Goal: Information Seeking & Learning: Learn about a topic

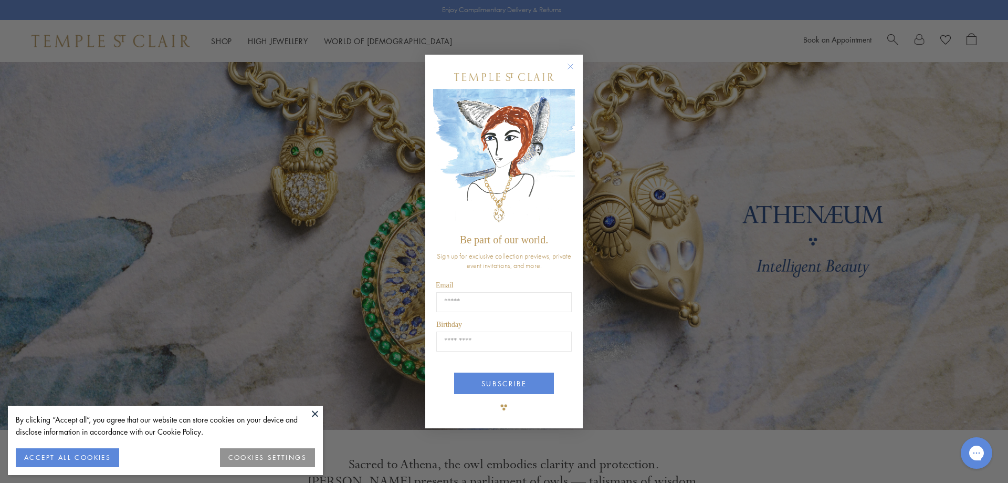
click at [572, 65] on icon "Close dialog" at bounding box center [570, 66] width 5 height 5
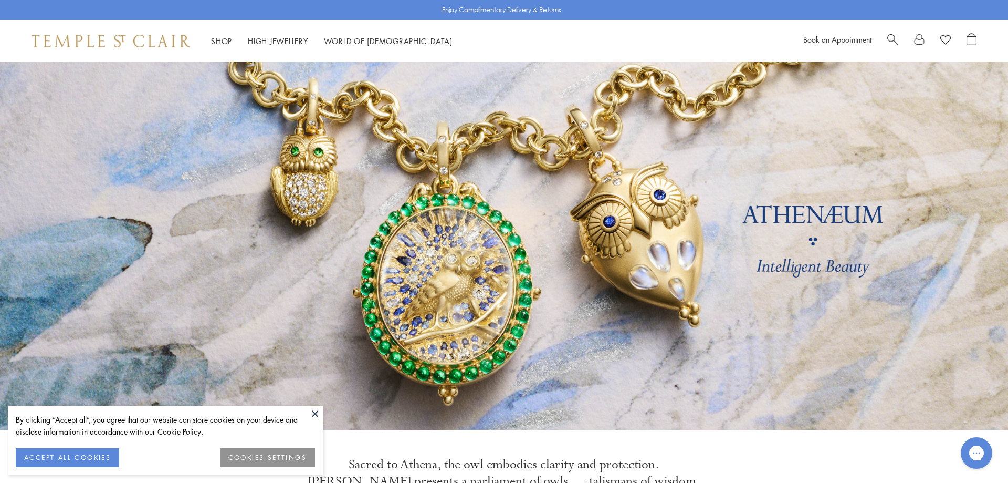
click at [892, 36] on span "Search" at bounding box center [893, 38] width 11 height 11
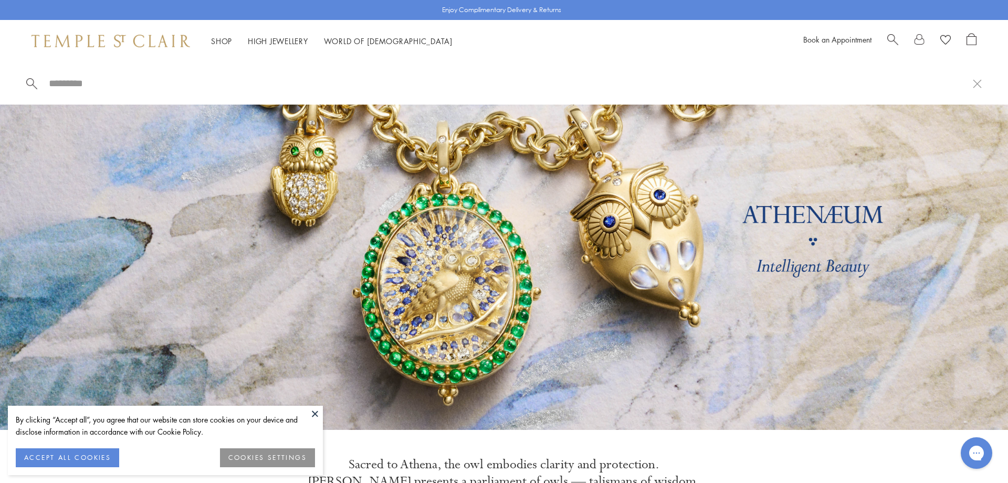
paste input "**********"
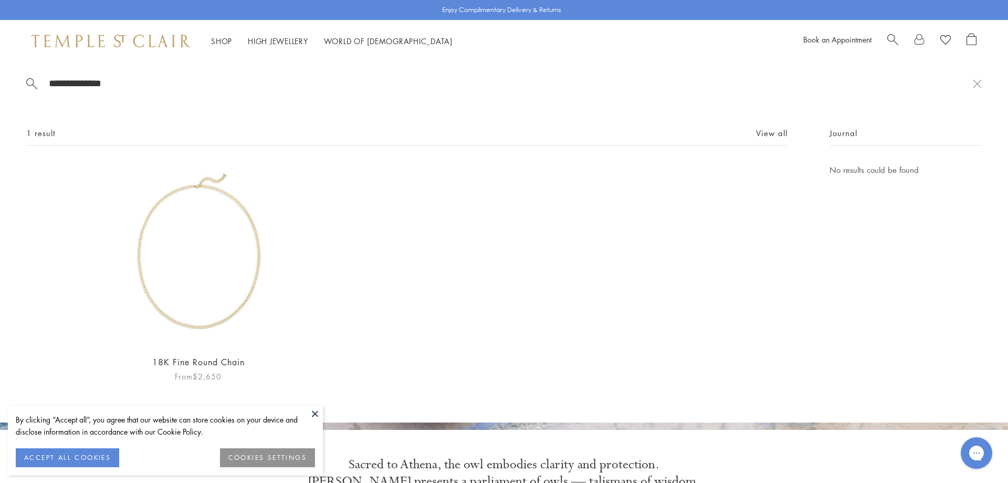
type input "**********"
click at [179, 291] on img at bounding box center [198, 254] width 182 height 182
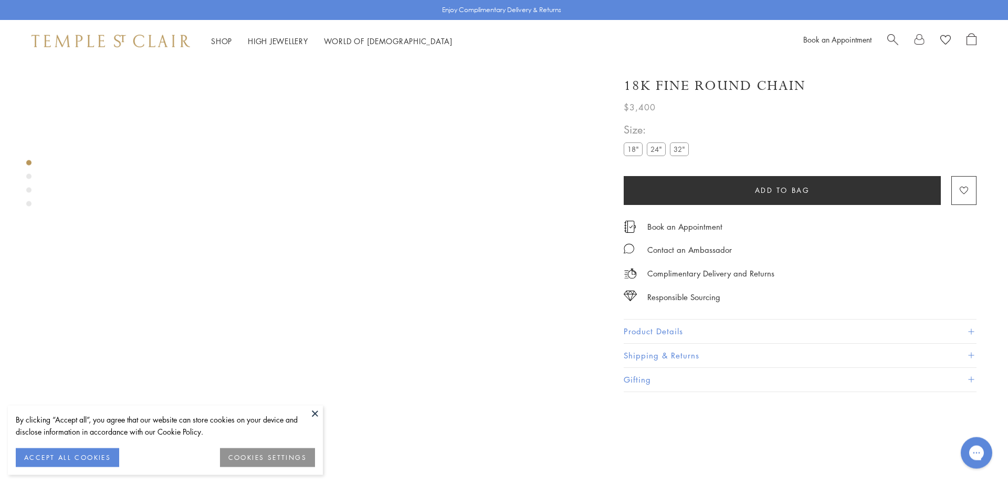
scroll to position [62, 0]
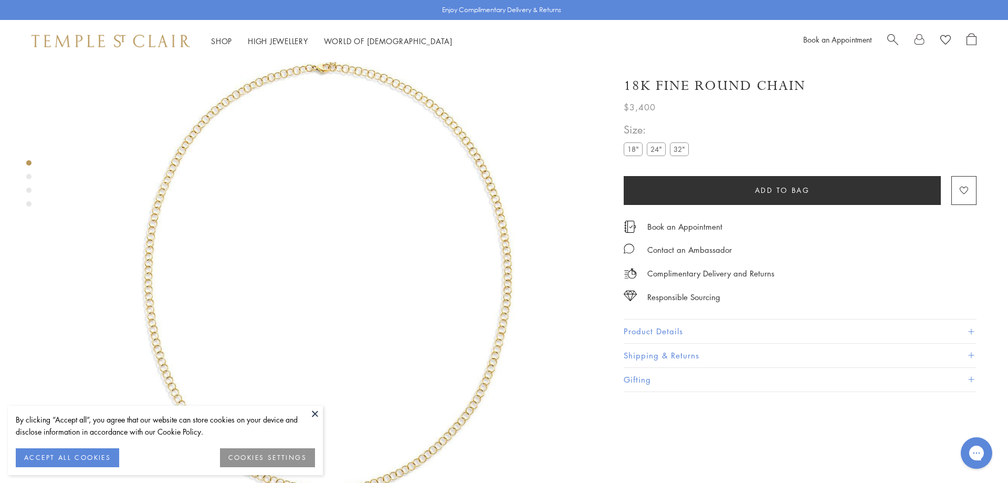
click at [681, 150] on label "32"" at bounding box center [679, 148] width 19 height 13
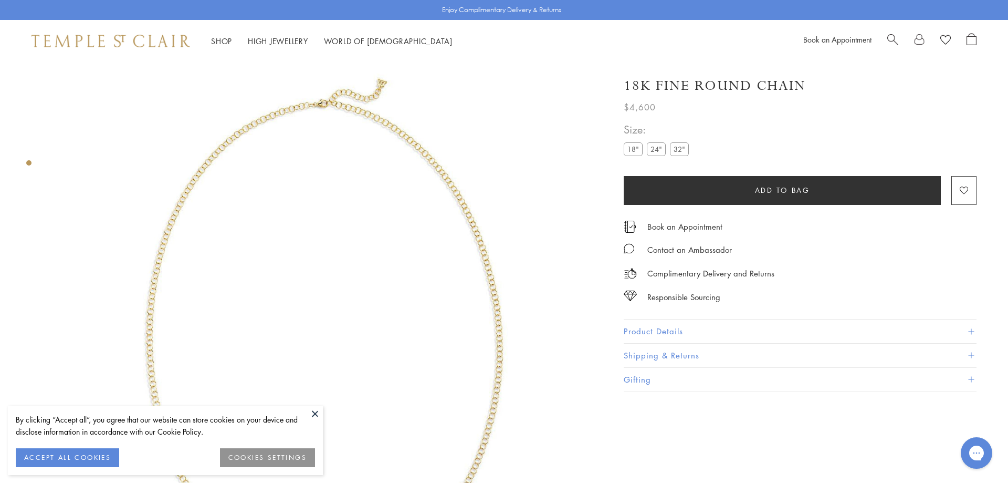
click at [889, 39] on span "Search" at bounding box center [893, 38] width 11 height 11
paste input "**********"
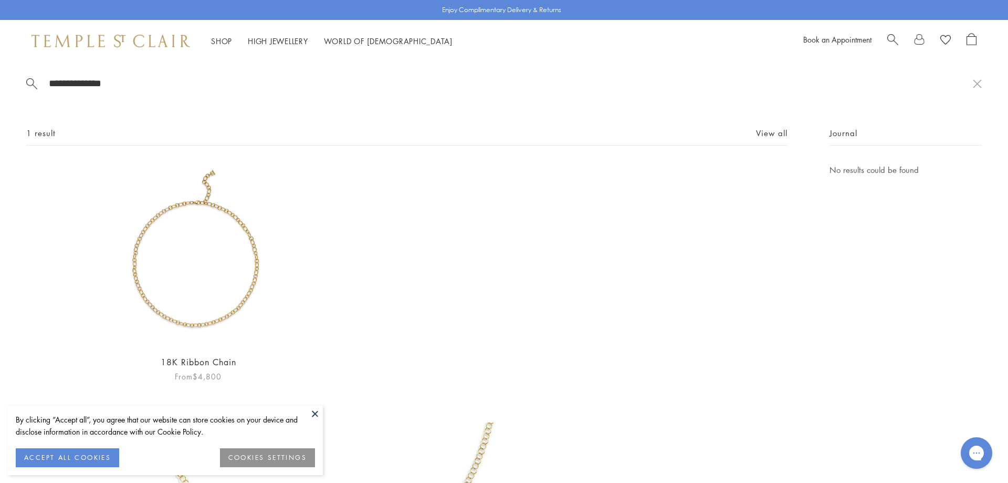
type input "**********"
click at [165, 251] on img at bounding box center [198, 254] width 182 height 182
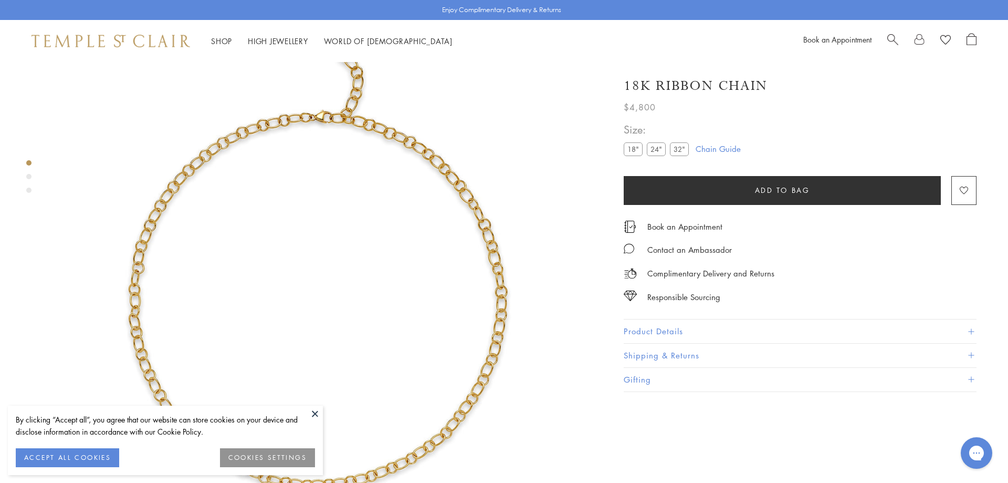
click at [660, 148] on label "24"" at bounding box center [656, 148] width 19 height 13
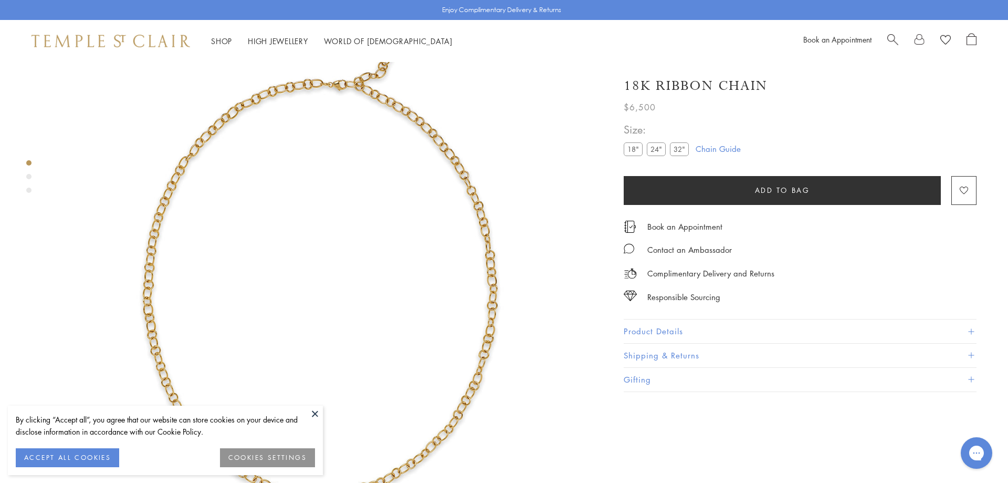
click at [680, 149] on label "32"" at bounding box center [679, 148] width 19 height 13
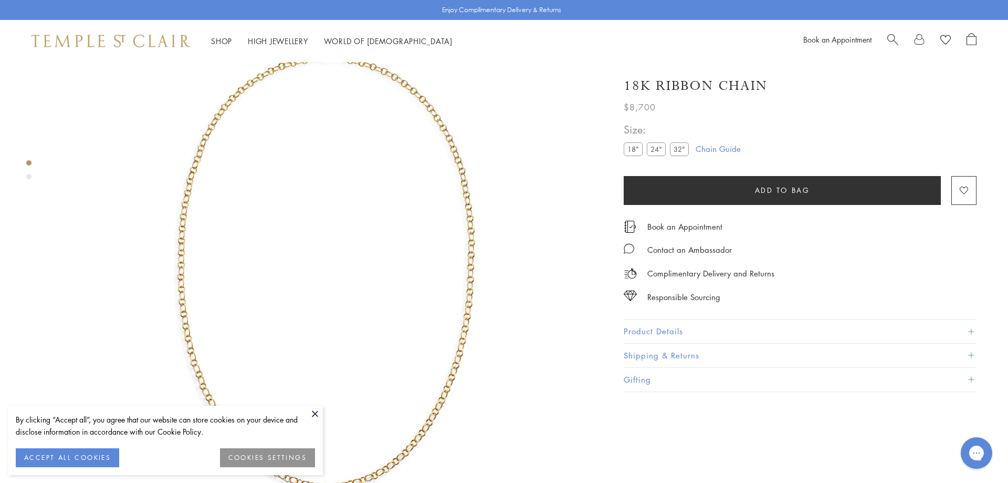
click at [653, 329] on button "Product Details" at bounding box center [800, 331] width 353 height 24
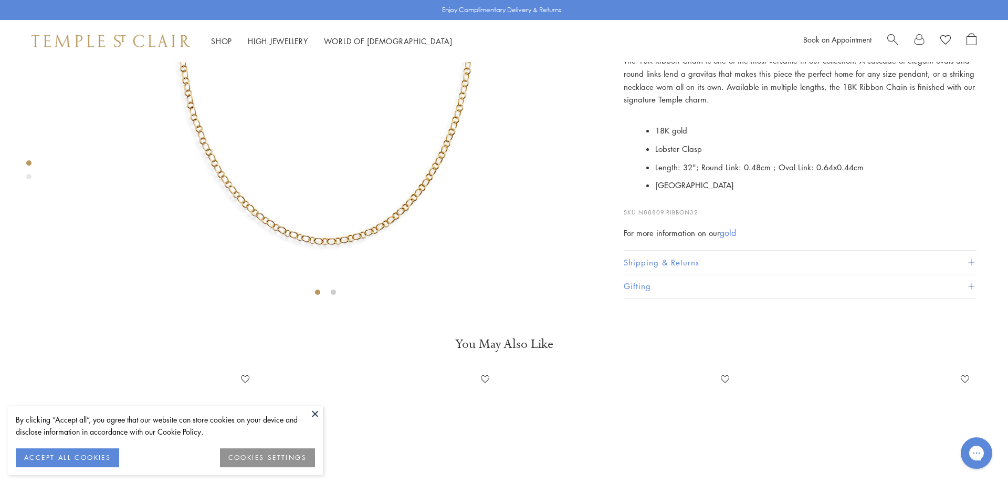
scroll to position [312, 0]
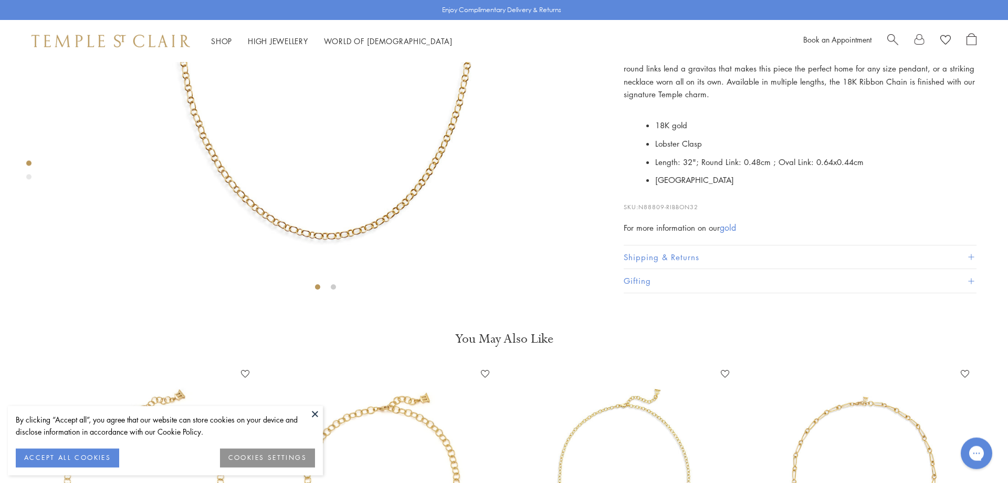
click at [895, 38] on span "Search" at bounding box center [893, 38] width 11 height 11
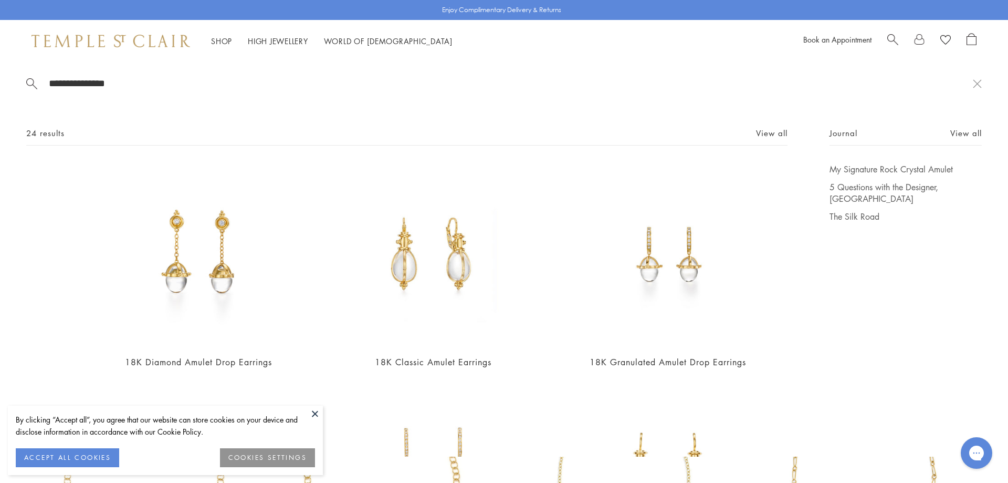
type input "**********"
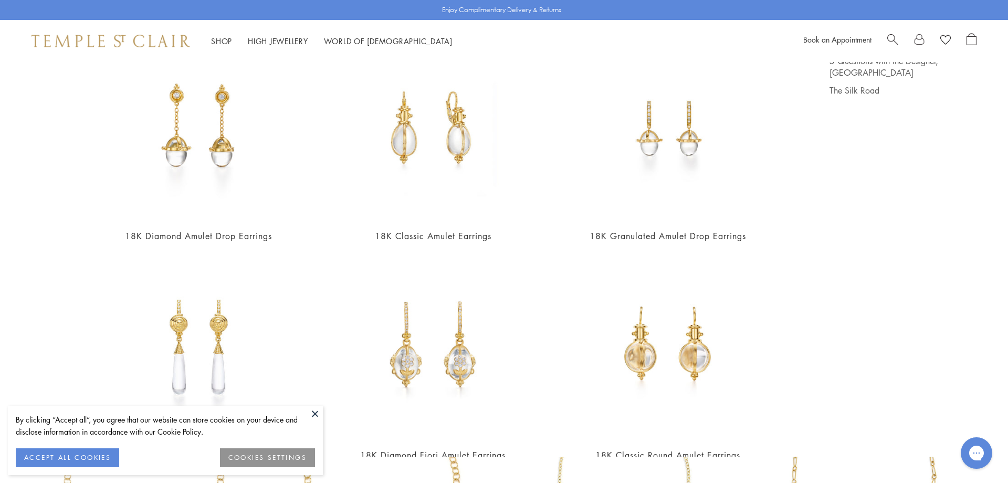
scroll to position [137, 0]
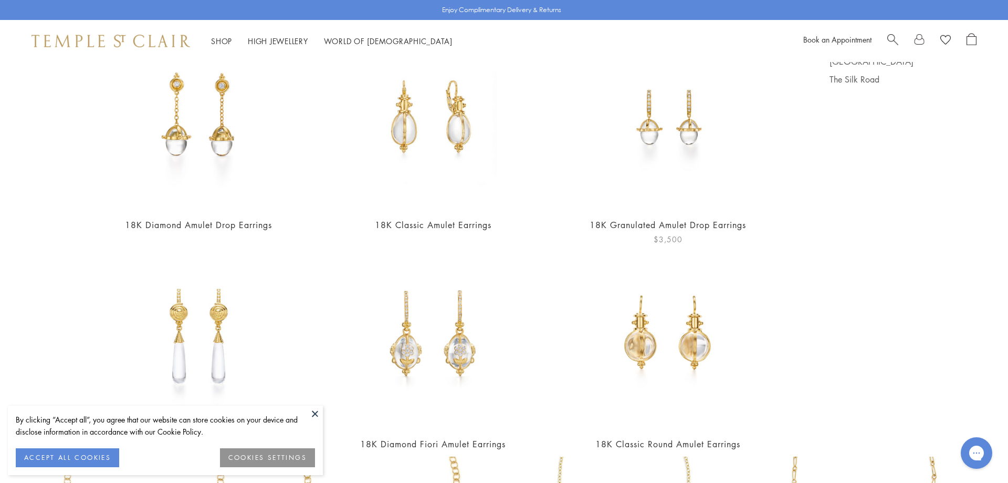
click at [680, 118] on img at bounding box center [668, 117] width 182 height 182
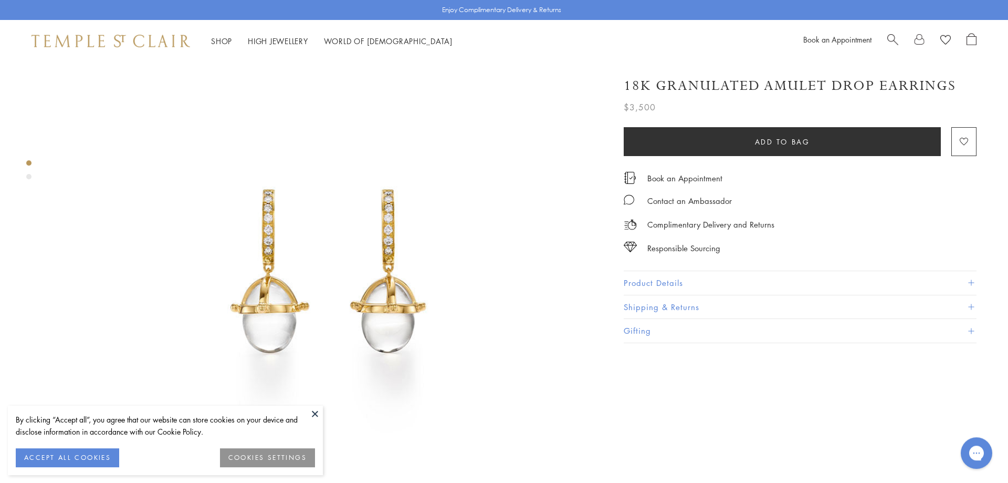
scroll to position [58, 0]
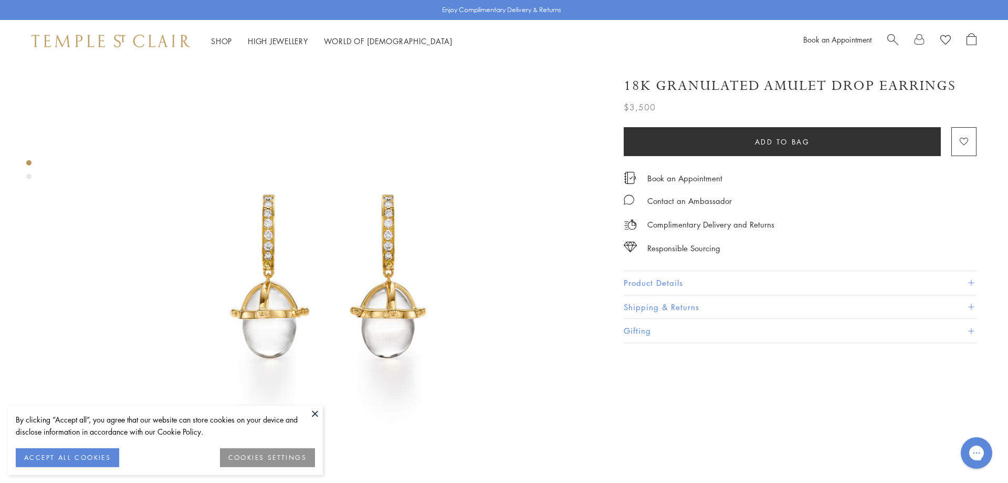
click at [28, 177] on div "Product gallery navigation" at bounding box center [28, 176] width 5 height 5
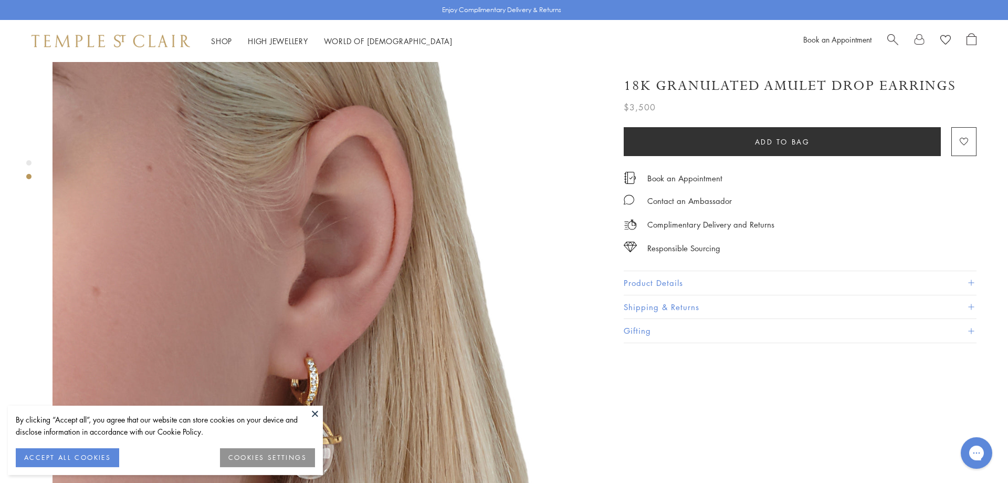
scroll to position [566, 0]
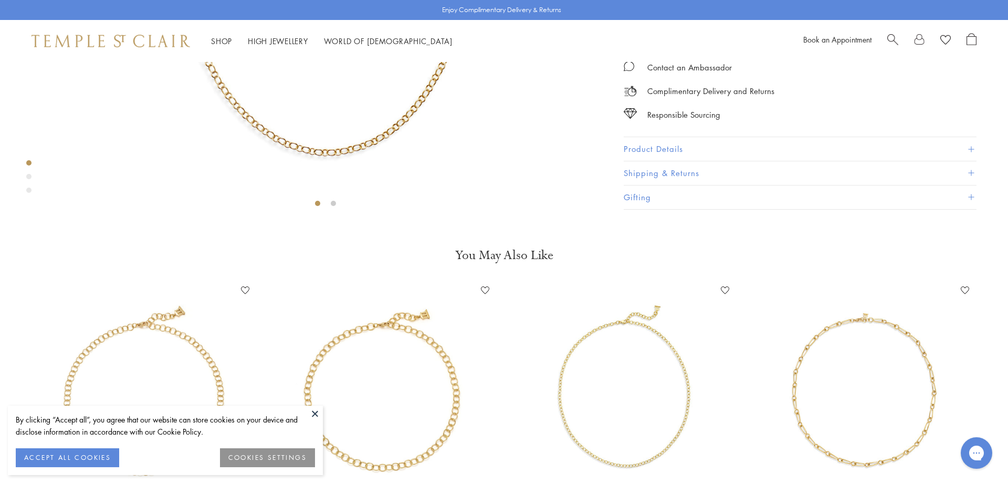
scroll to position [208, 0]
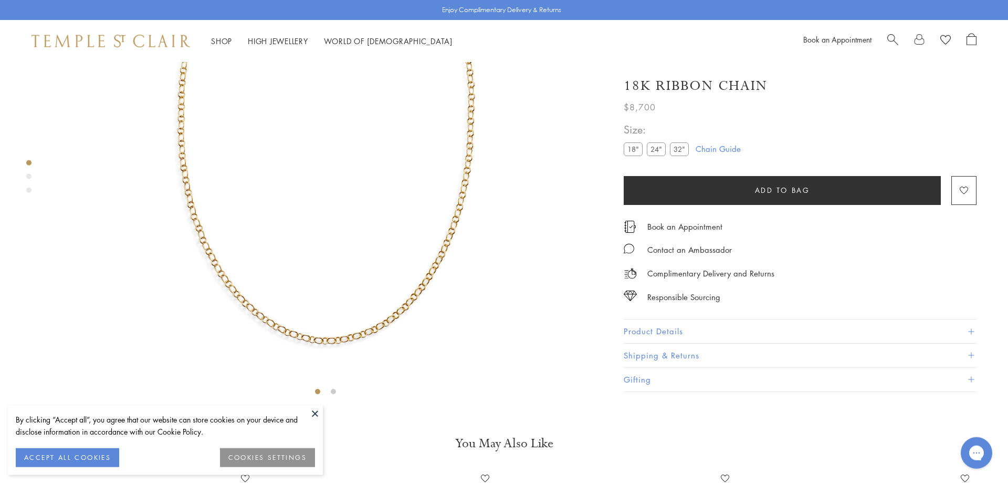
click at [885, 37] on div "Book an Appointment" at bounding box center [890, 41] width 173 height 16
click at [893, 39] on span "Search" at bounding box center [893, 38] width 11 height 11
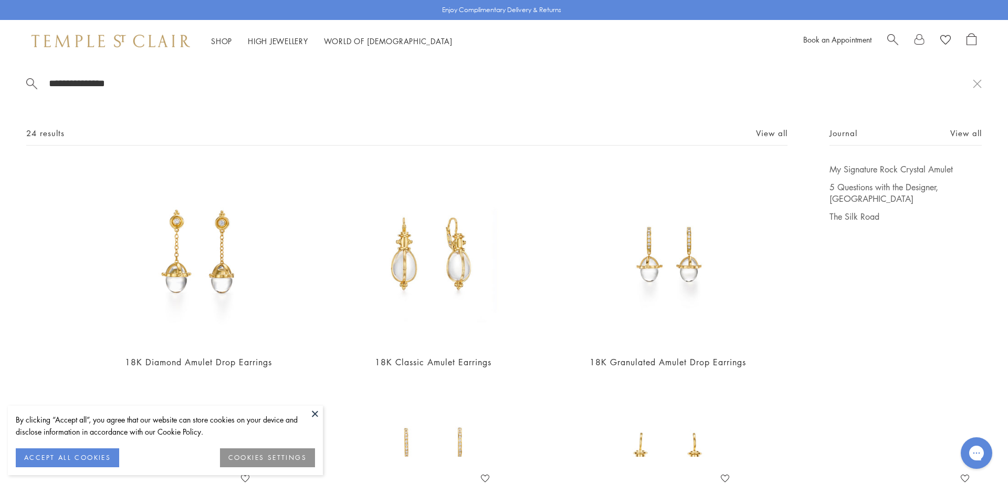
type input "**********"
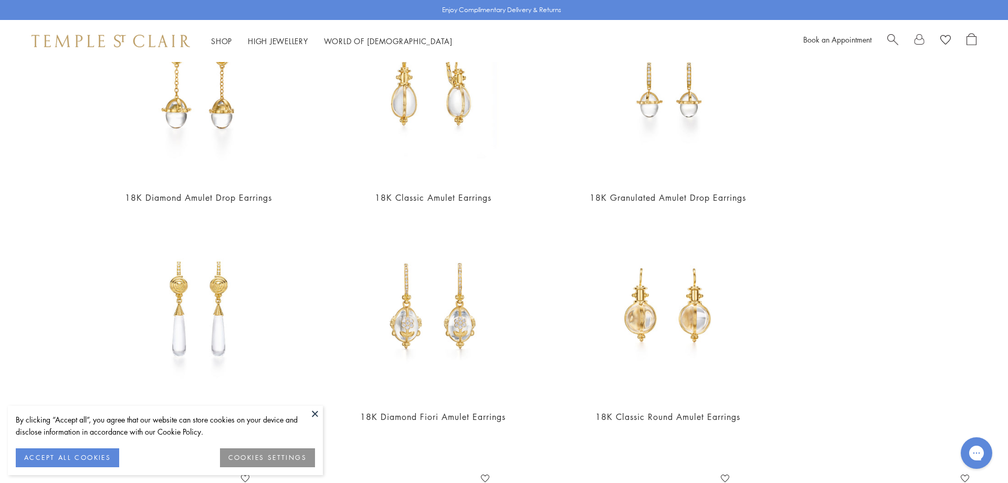
scroll to position [179, 0]
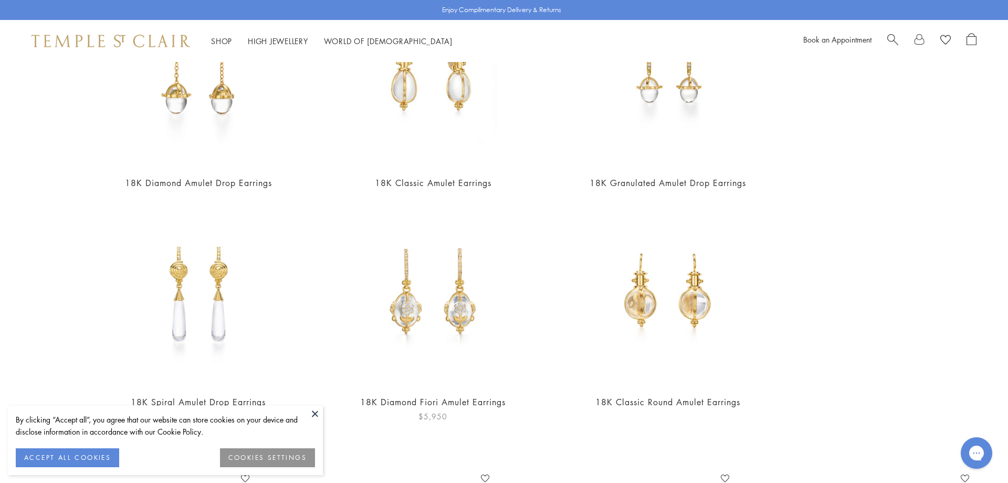
click at [448, 277] on img at bounding box center [433, 294] width 182 height 182
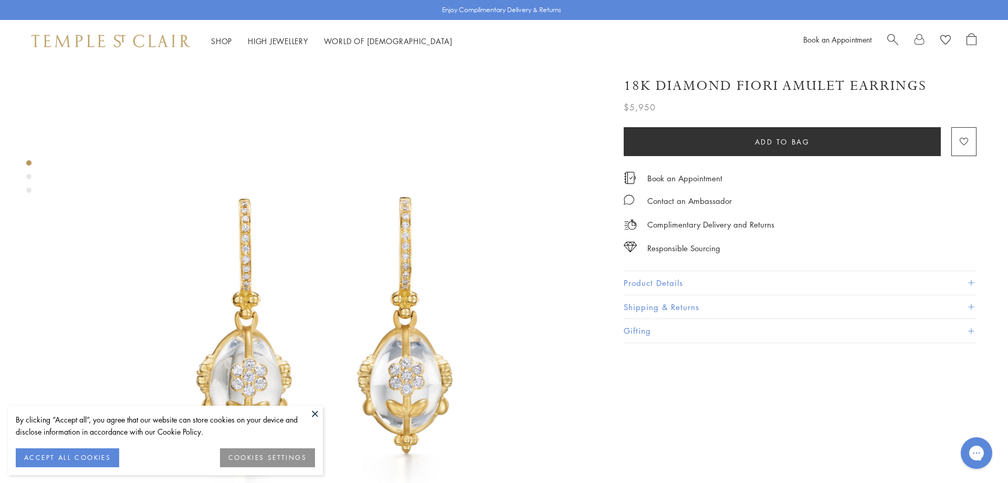
click at [310, 409] on button at bounding box center [315, 413] width 16 height 16
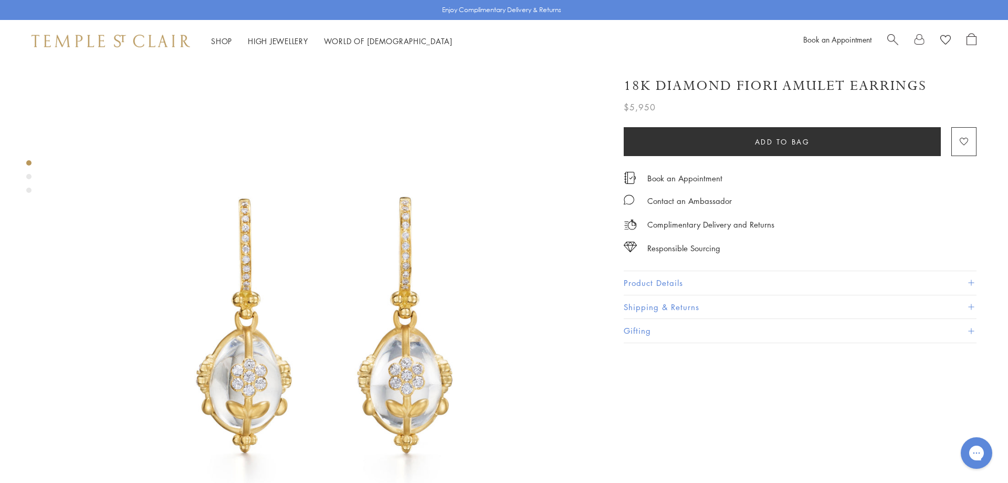
click at [28, 180] on div "Product gallery navigation" at bounding box center [28, 180] width 5 height 44
click at [28, 176] on div "Product gallery navigation" at bounding box center [28, 176] width 5 height 5
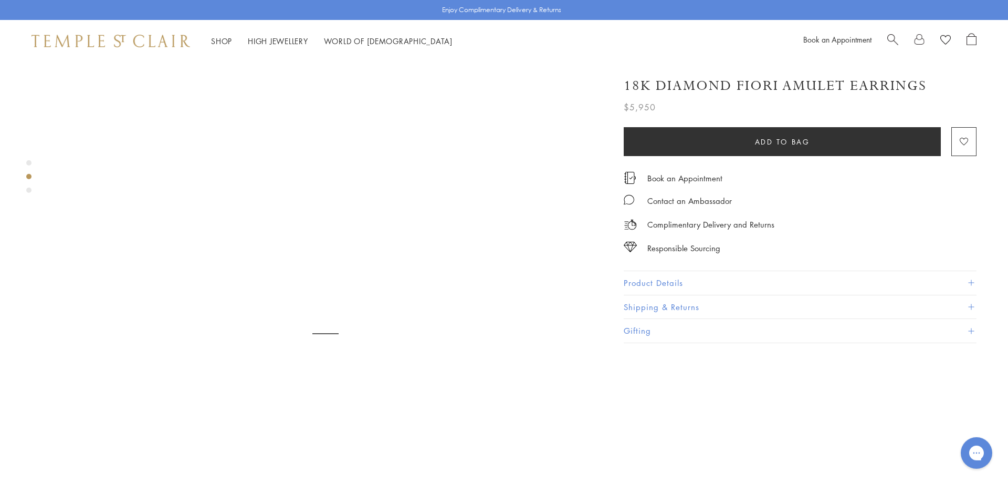
scroll to position [566, 0]
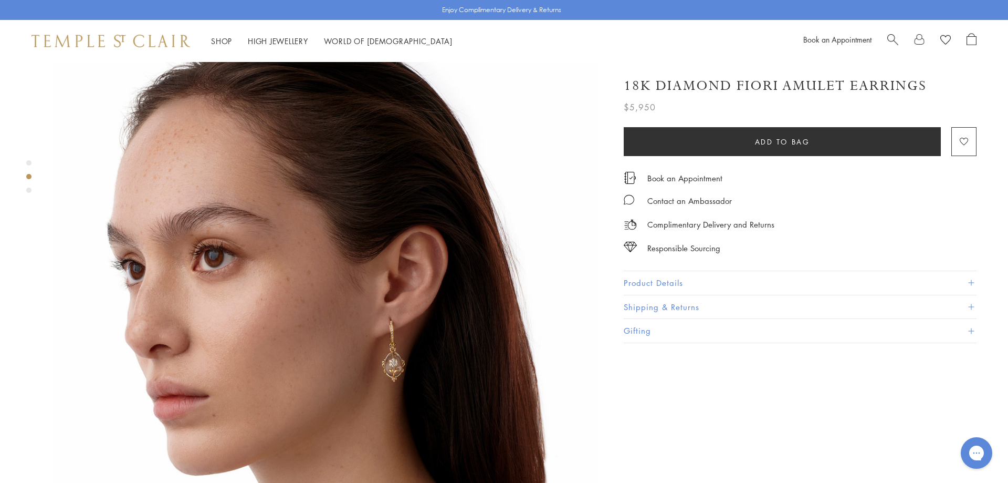
click at [32, 190] on div at bounding box center [315, 331] width 630 height 1671
click at [32, 191] on div at bounding box center [315, 331] width 630 height 1671
click at [29, 191] on div "Product gallery navigation" at bounding box center [28, 189] width 5 height 5
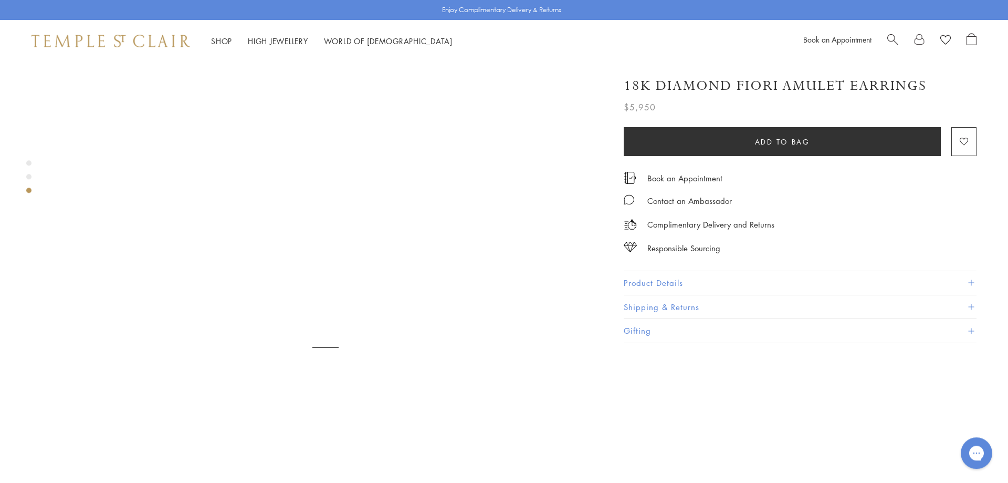
scroll to position [1112, 0]
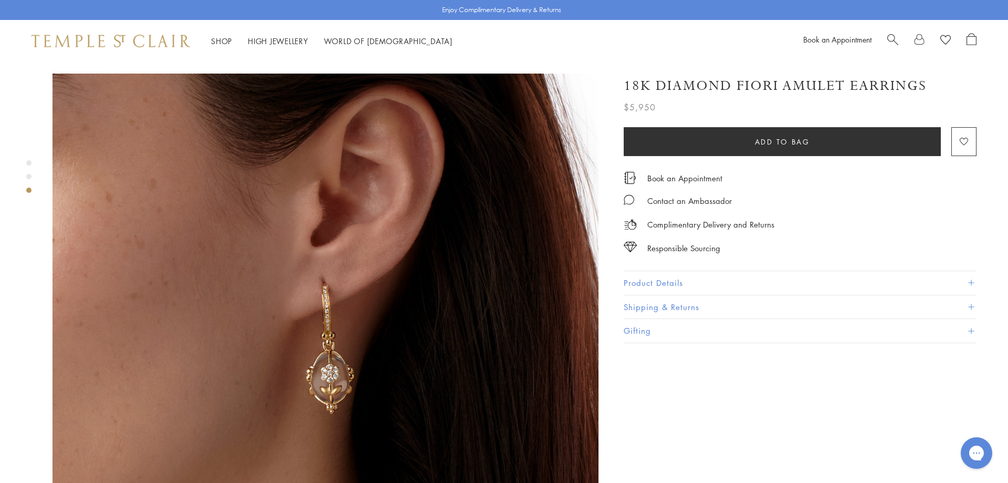
click at [325, 277] on img at bounding box center [326, 347] width 546 height 547
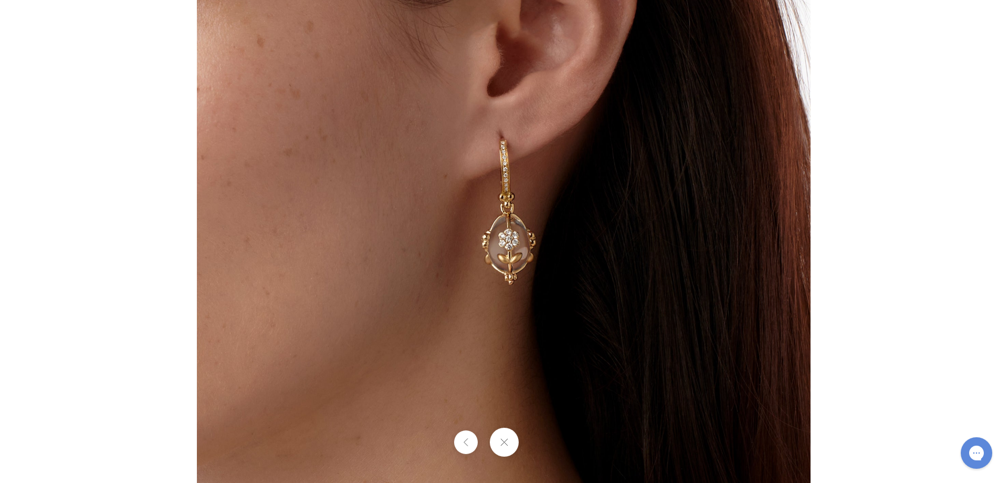
scroll to position [0, 0]
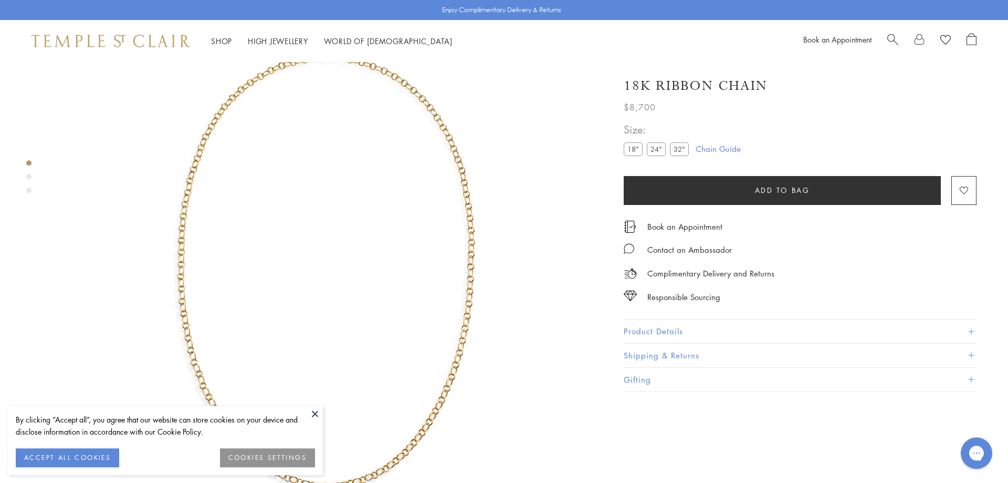
scroll to position [62, 0]
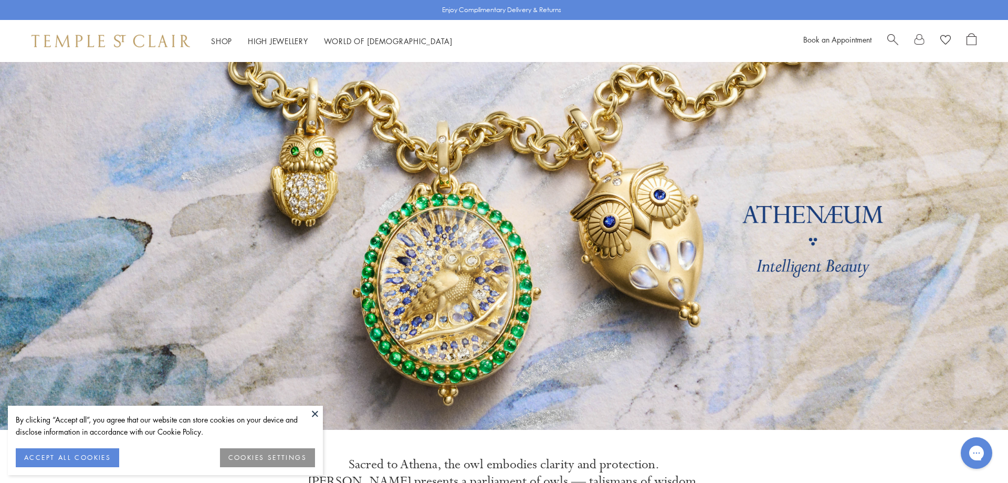
click at [895, 38] on span "Search" at bounding box center [893, 38] width 11 height 11
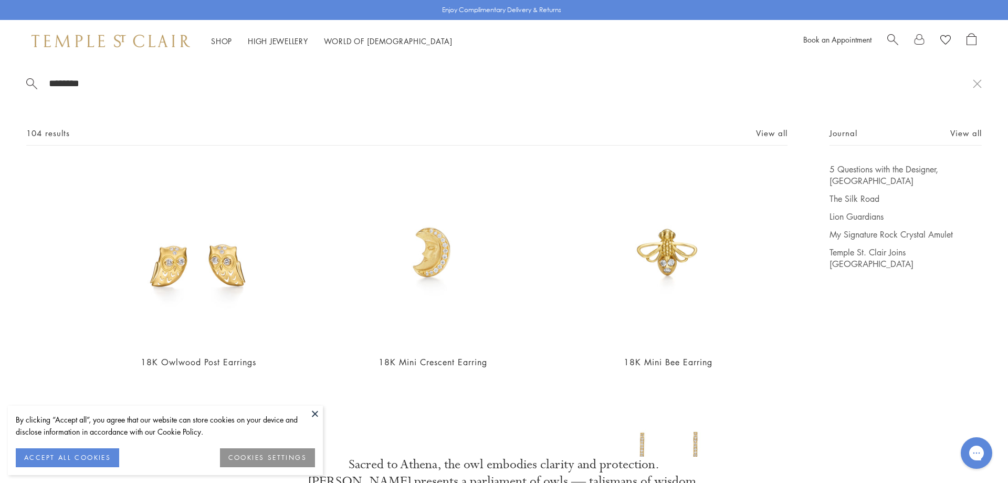
type input "********"
click at [317, 414] on button at bounding box center [315, 413] width 16 height 16
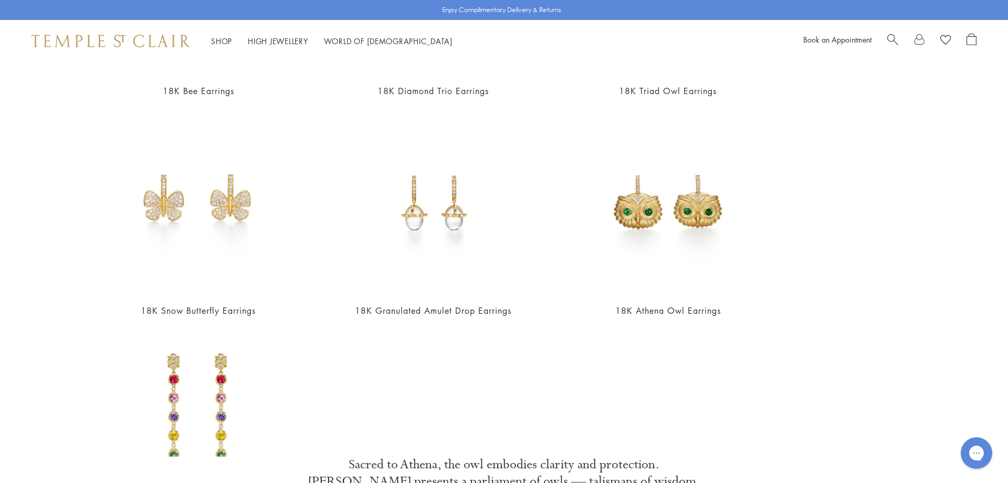
scroll to position [488, 0]
click at [449, 230] on img at bounding box center [433, 204] width 182 height 182
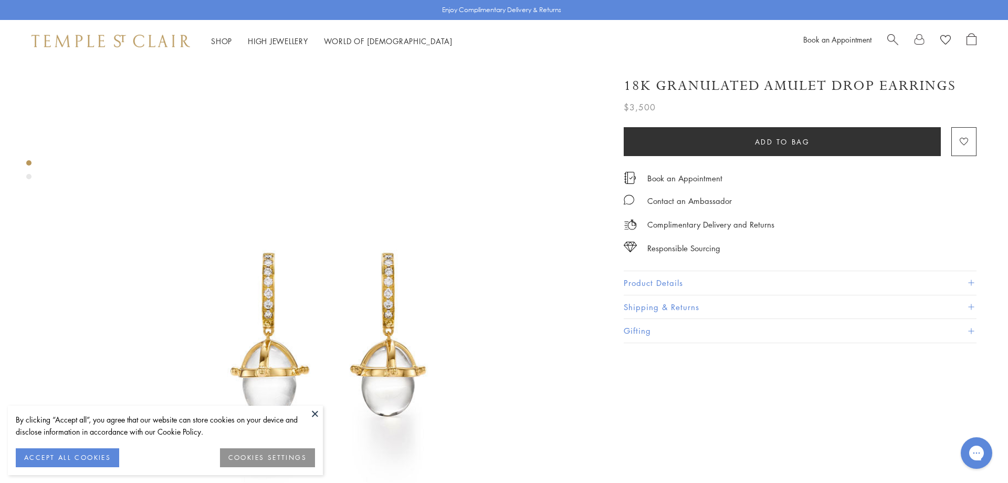
click at [314, 409] on button at bounding box center [315, 413] width 16 height 16
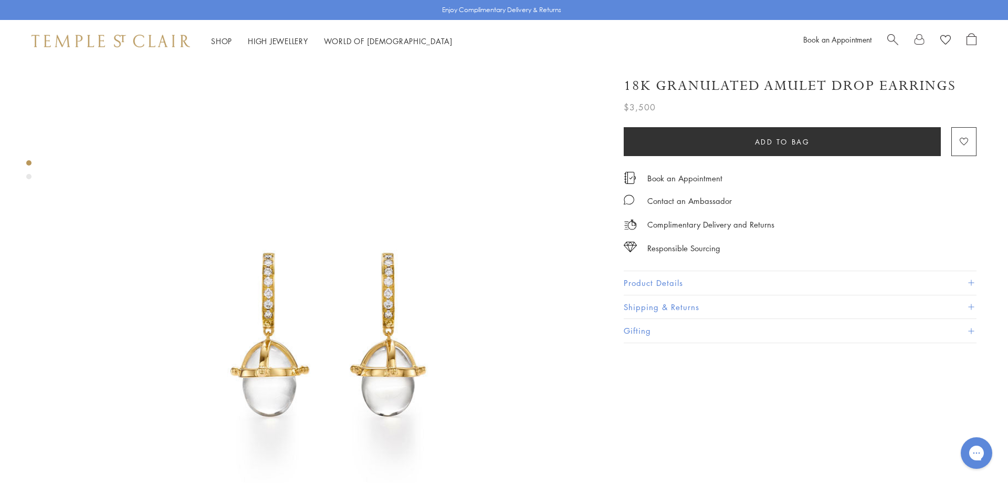
click at [30, 178] on div "Product gallery navigation" at bounding box center [28, 176] width 5 height 5
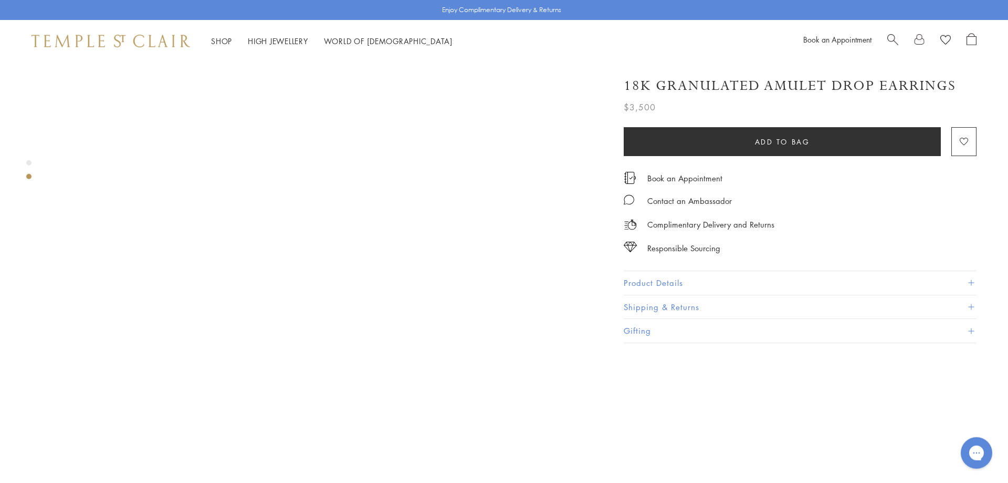
scroll to position [566, 0]
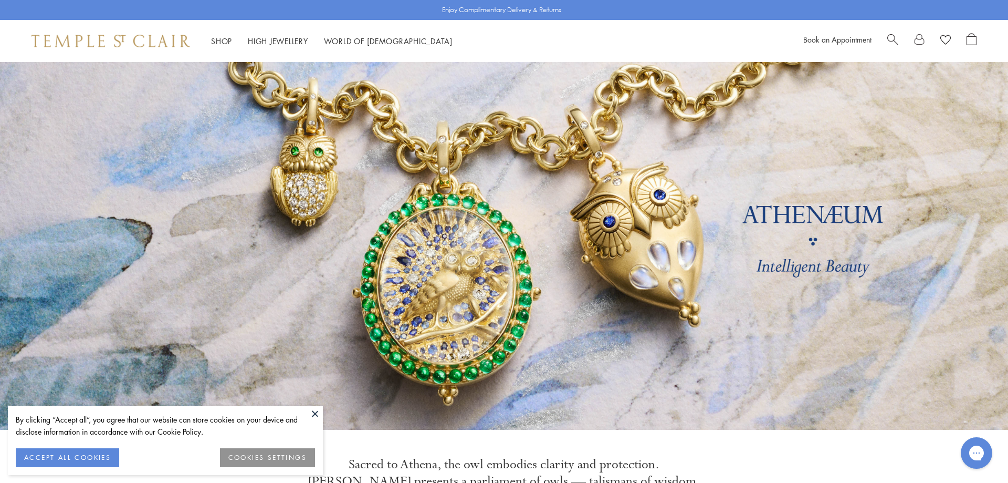
click at [886, 37] on div "Book an Appointment" at bounding box center [890, 41] width 173 height 16
click at [888, 37] on span "Search" at bounding box center [893, 38] width 11 height 11
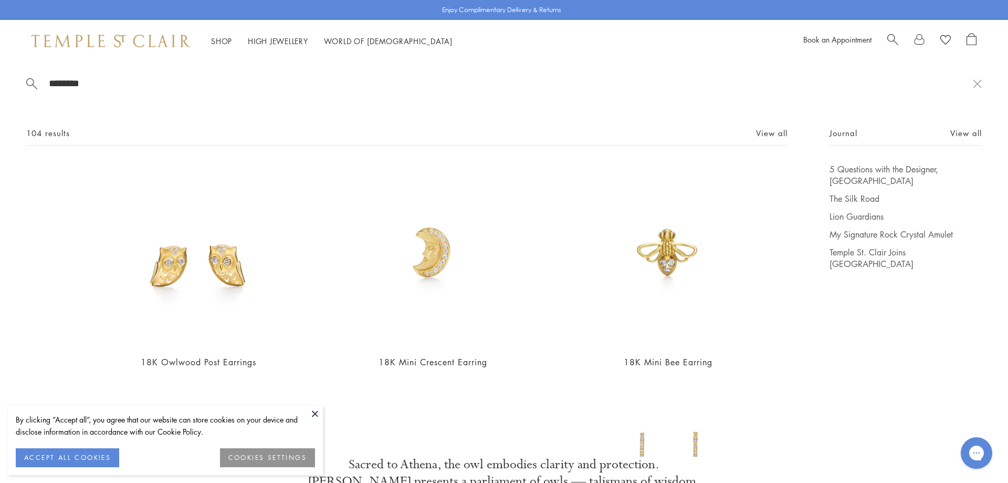
type input "********"
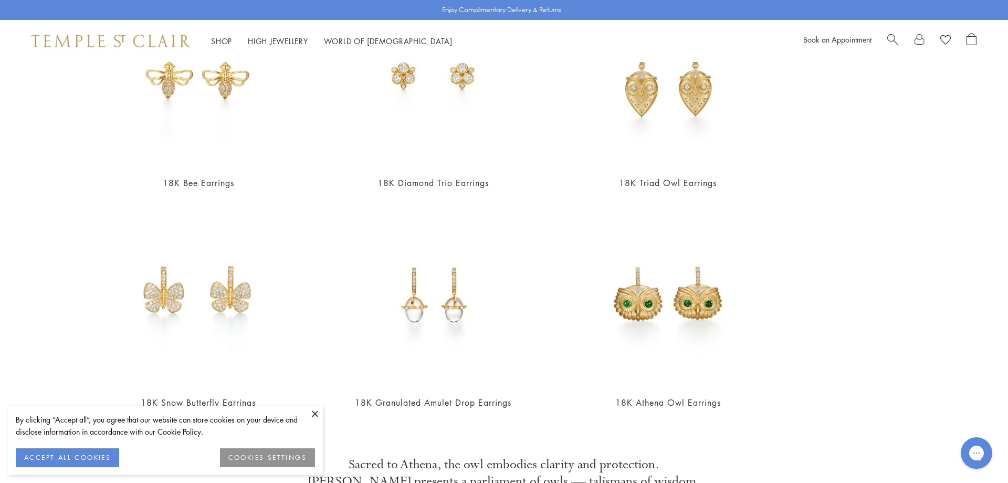
scroll to position [345, 0]
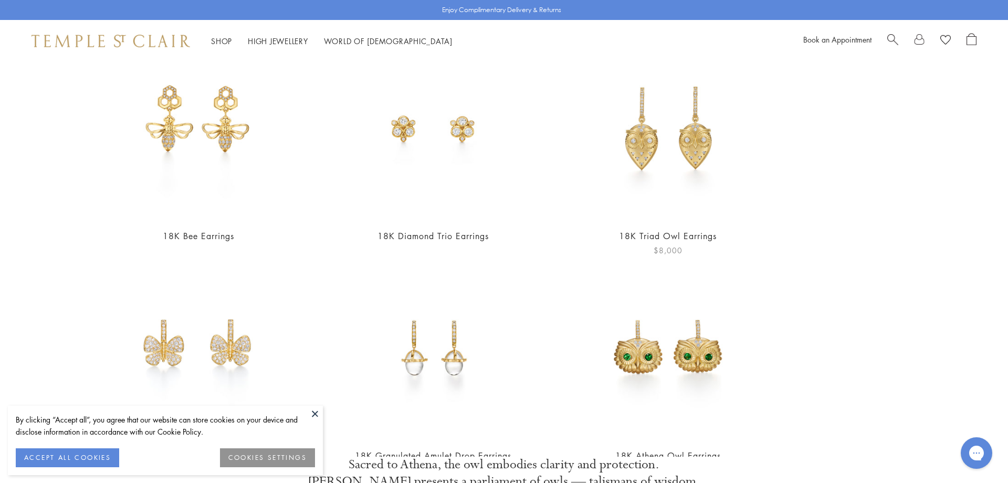
click at [652, 149] on img at bounding box center [668, 128] width 182 height 182
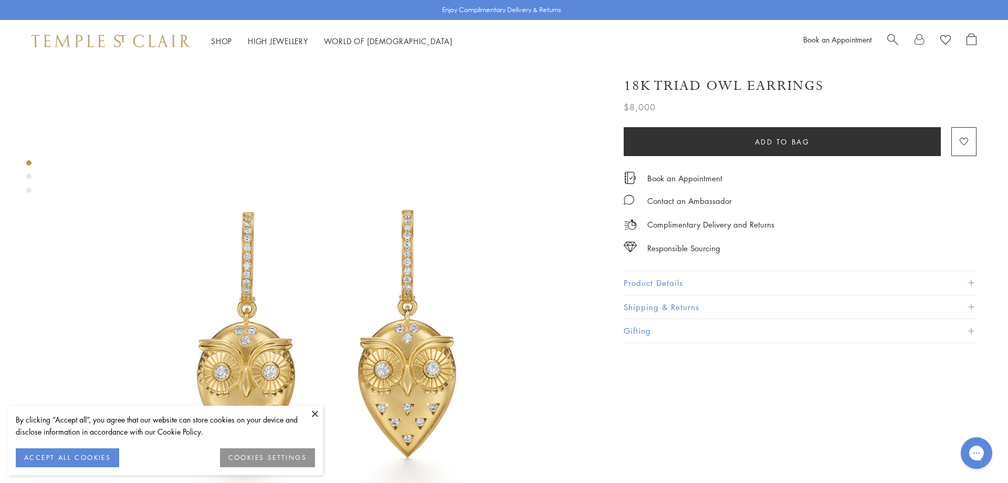
click at [311, 408] on button at bounding box center [315, 413] width 16 height 16
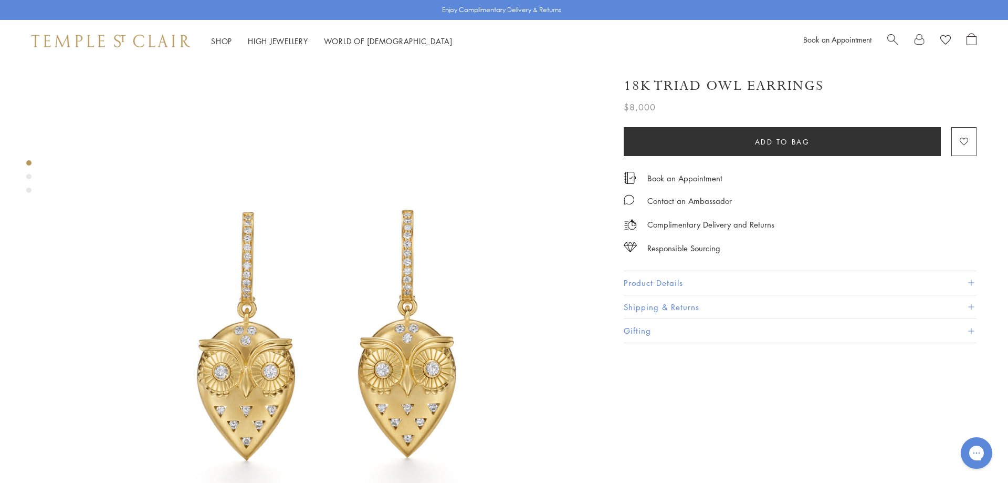
click at [28, 176] on div "Product gallery navigation" at bounding box center [28, 176] width 5 height 5
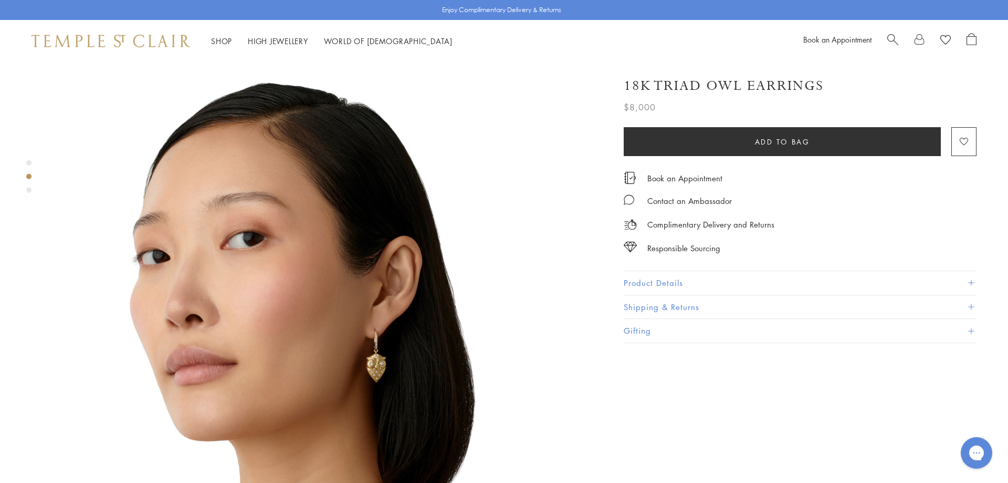
scroll to position [566, 0]
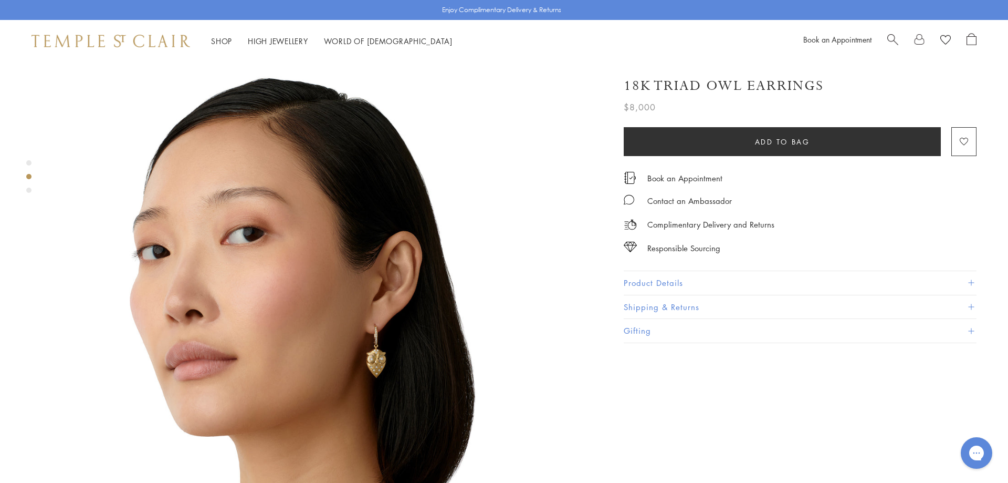
click at [30, 192] on div "Product gallery navigation" at bounding box center [28, 189] width 5 height 5
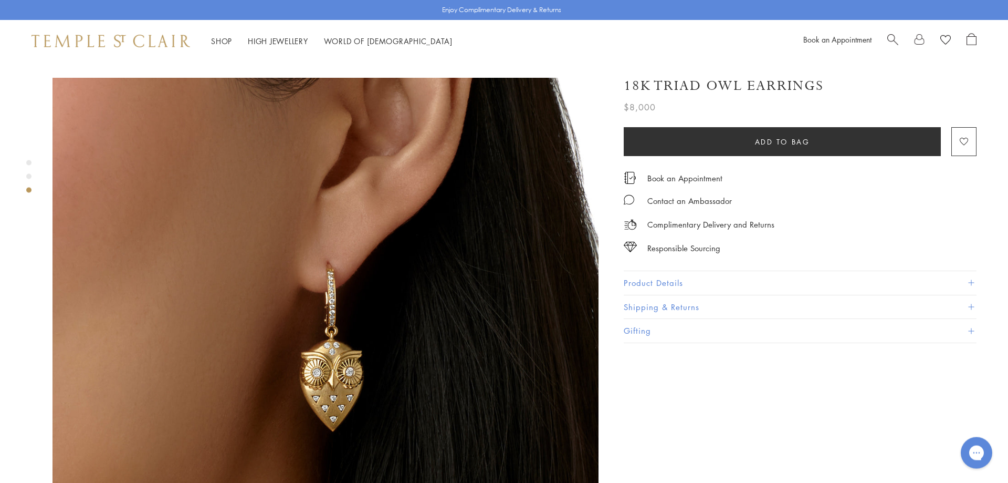
scroll to position [1112, 0]
